Goal: Task Accomplishment & Management: Use online tool/utility

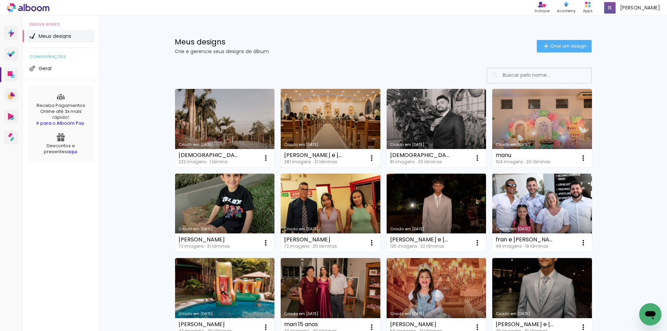
click at [349, 118] on link "Criado em [DATE]" at bounding box center [331, 128] width 100 height 78
